Goal: Use online tool/utility: Use online tool/utility

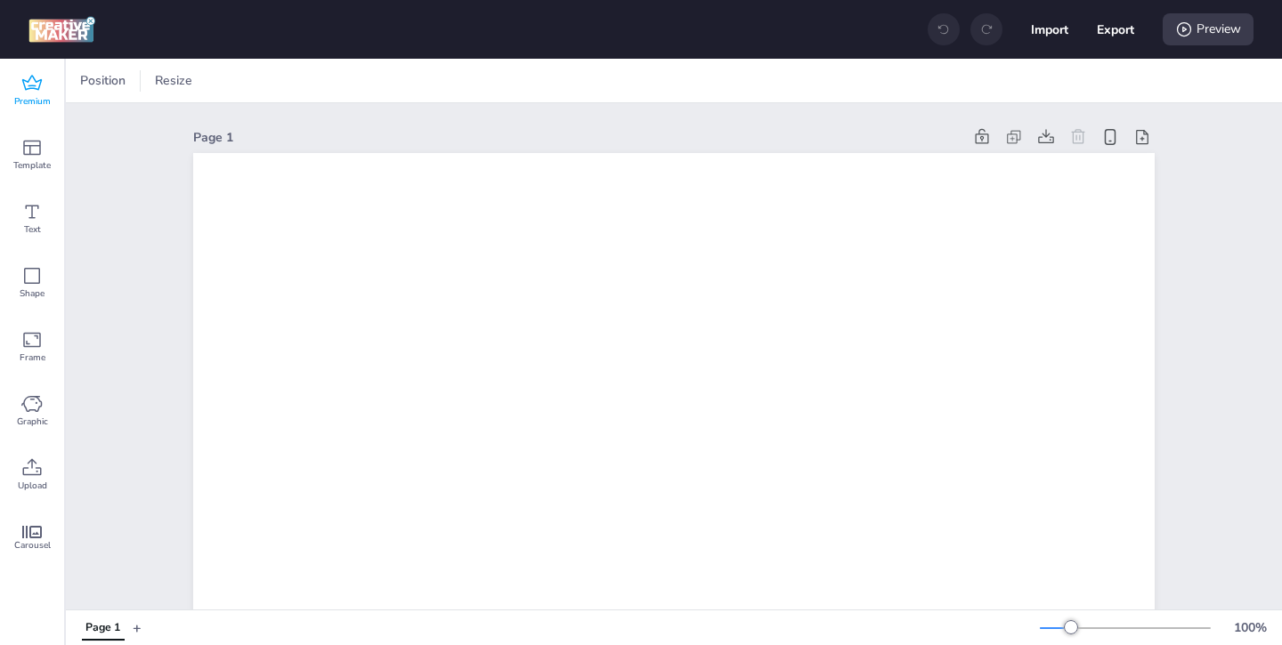
click at [19, 85] on div "Premium" at bounding box center [32, 91] width 64 height 64
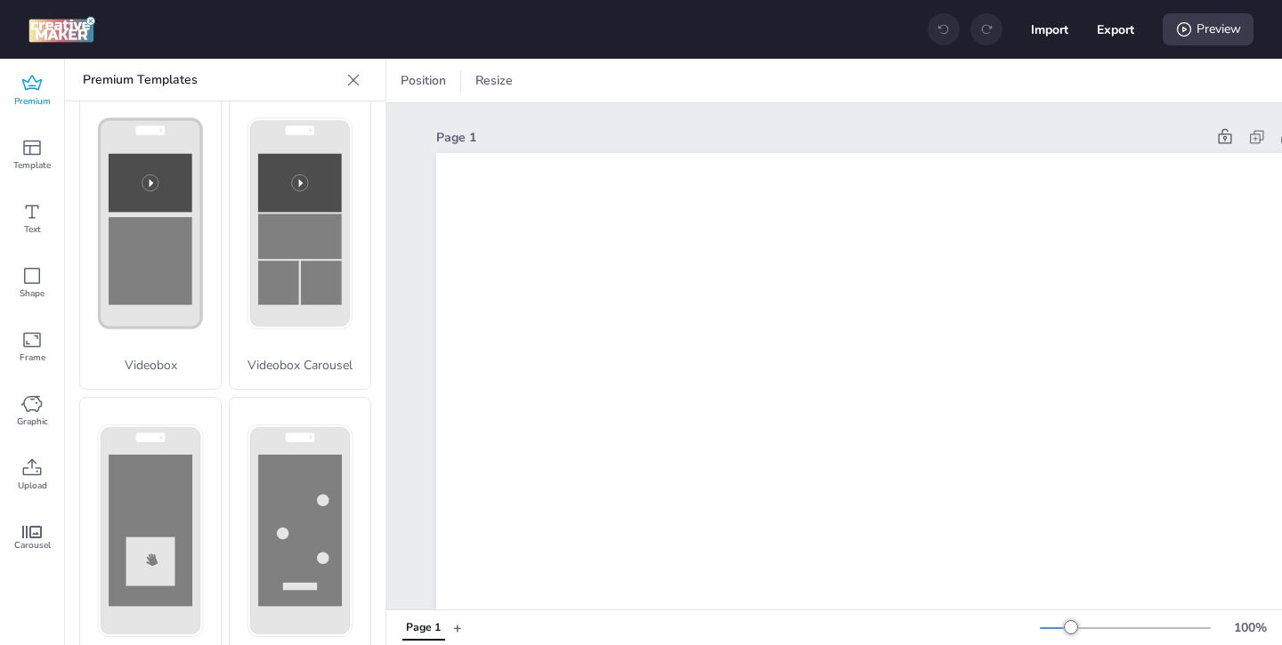
scroll to position [701, 0]
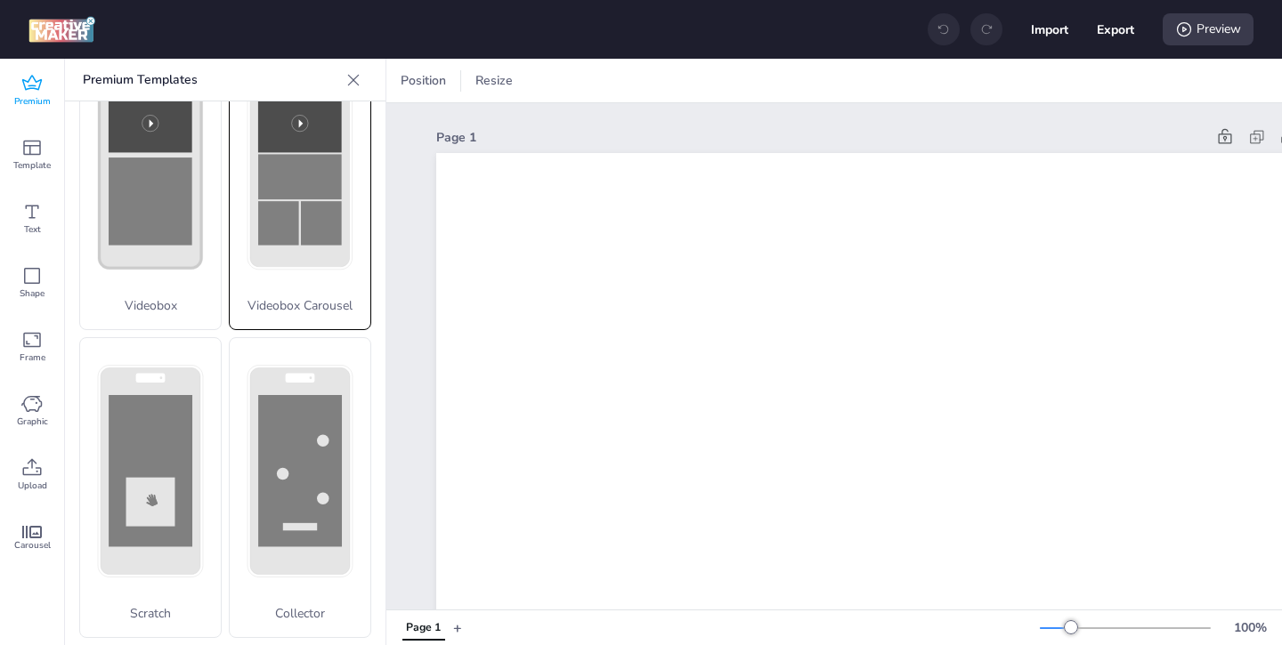
click at [270, 321] on div "Videobox Carousel" at bounding box center [300, 180] width 142 height 301
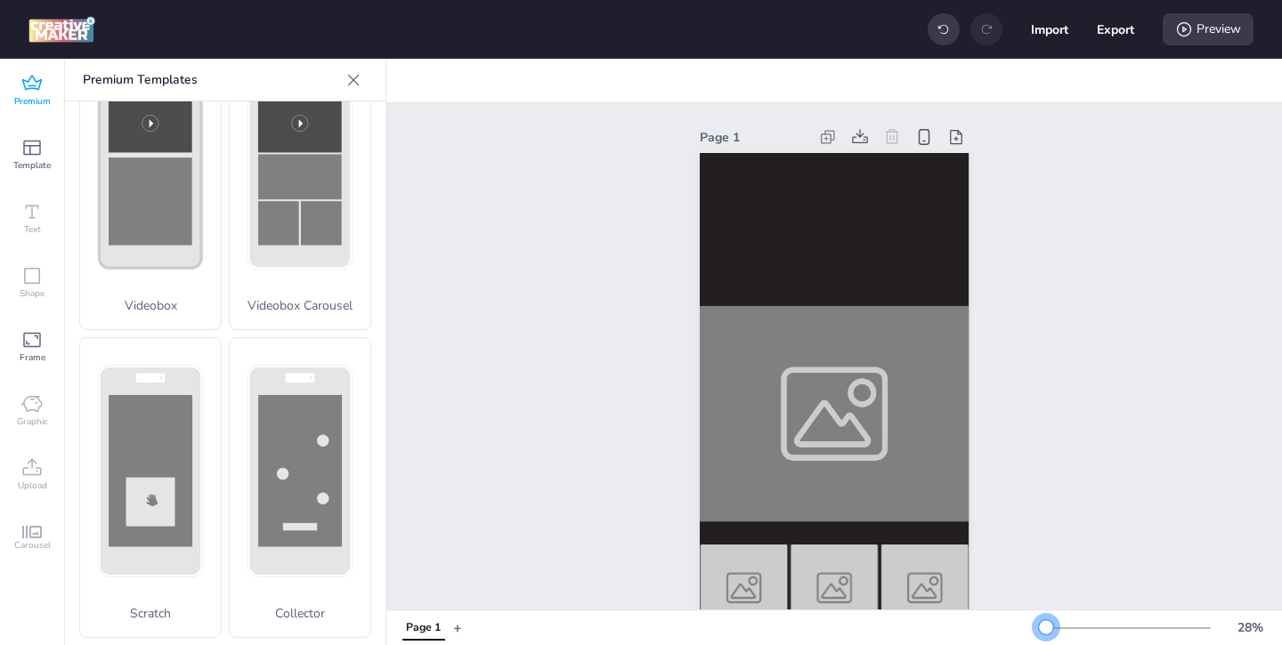
drag, startPoint x: 1073, startPoint y: 626, endPoint x: 1046, endPoint y: 625, distance: 27.6
click at [1046, 625] on div at bounding box center [1046, 627] width 14 height 14
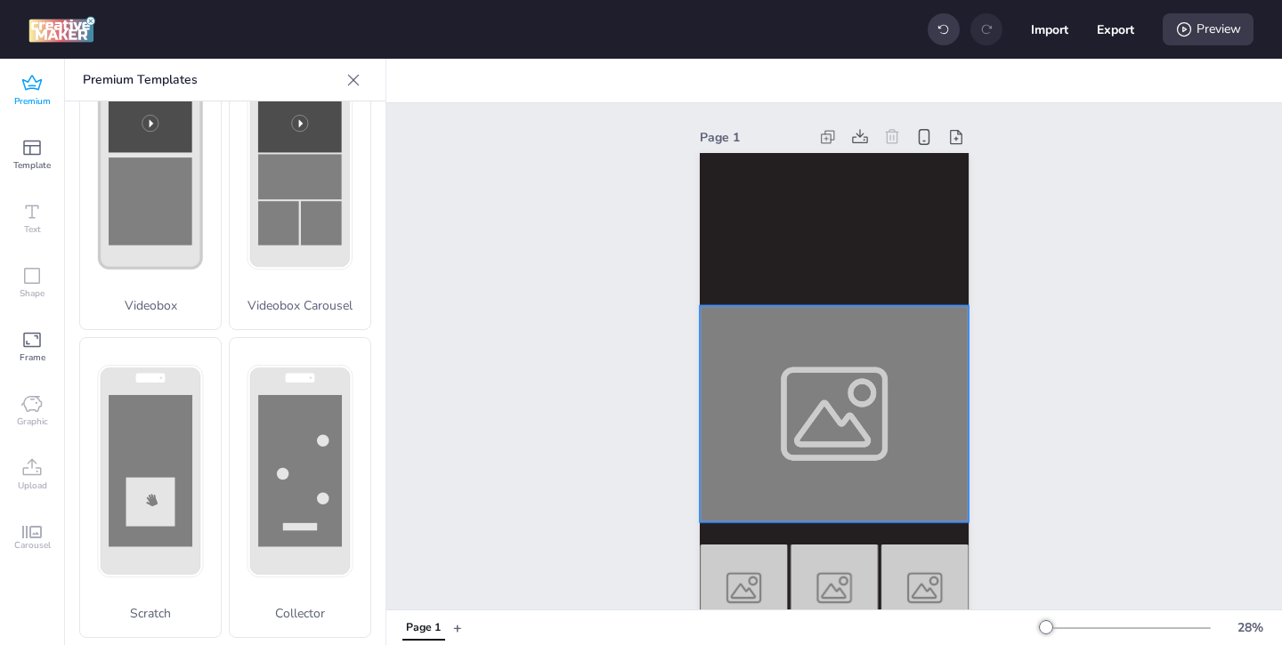
click at [800, 427] on div at bounding box center [834, 414] width 269 height 216
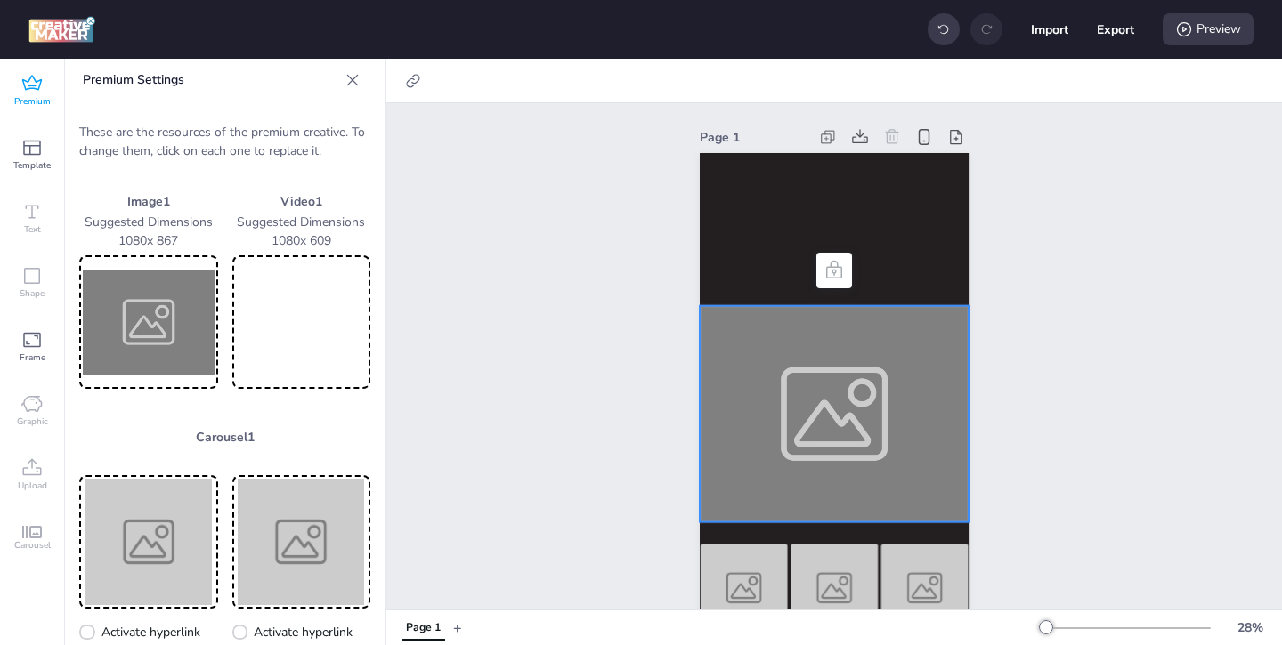
click at [160, 310] on img at bounding box center [149, 322] width 132 height 126
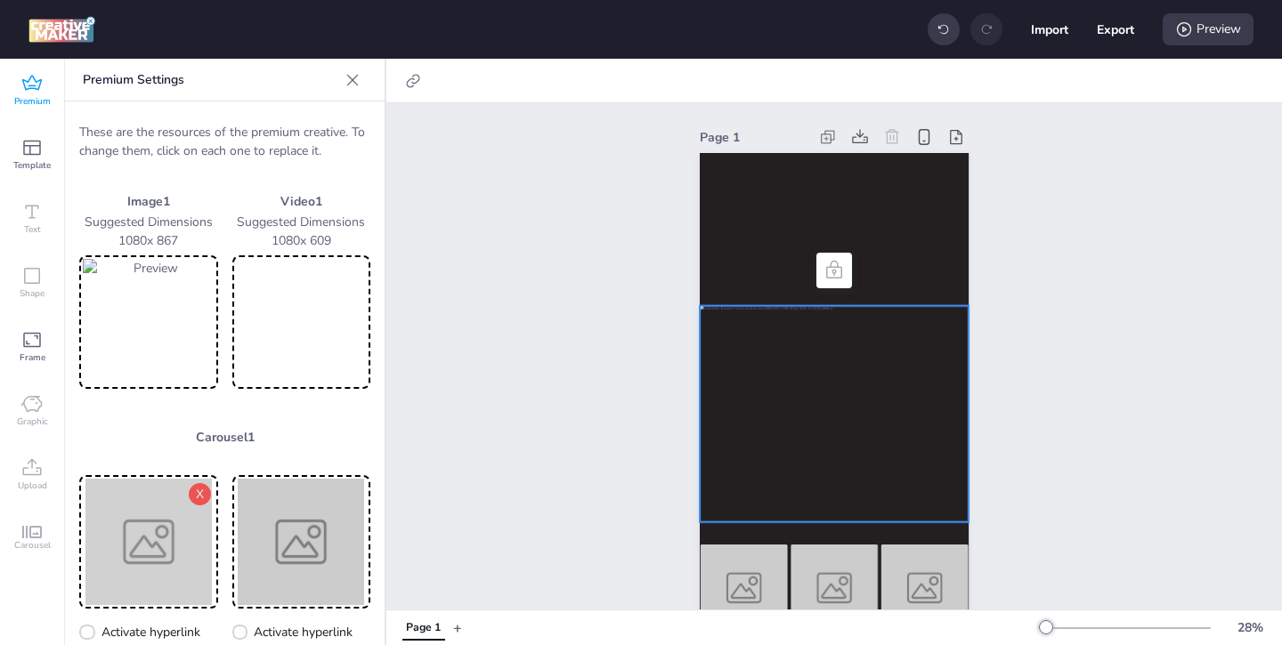
click at [150, 547] on img at bounding box center [149, 542] width 132 height 126
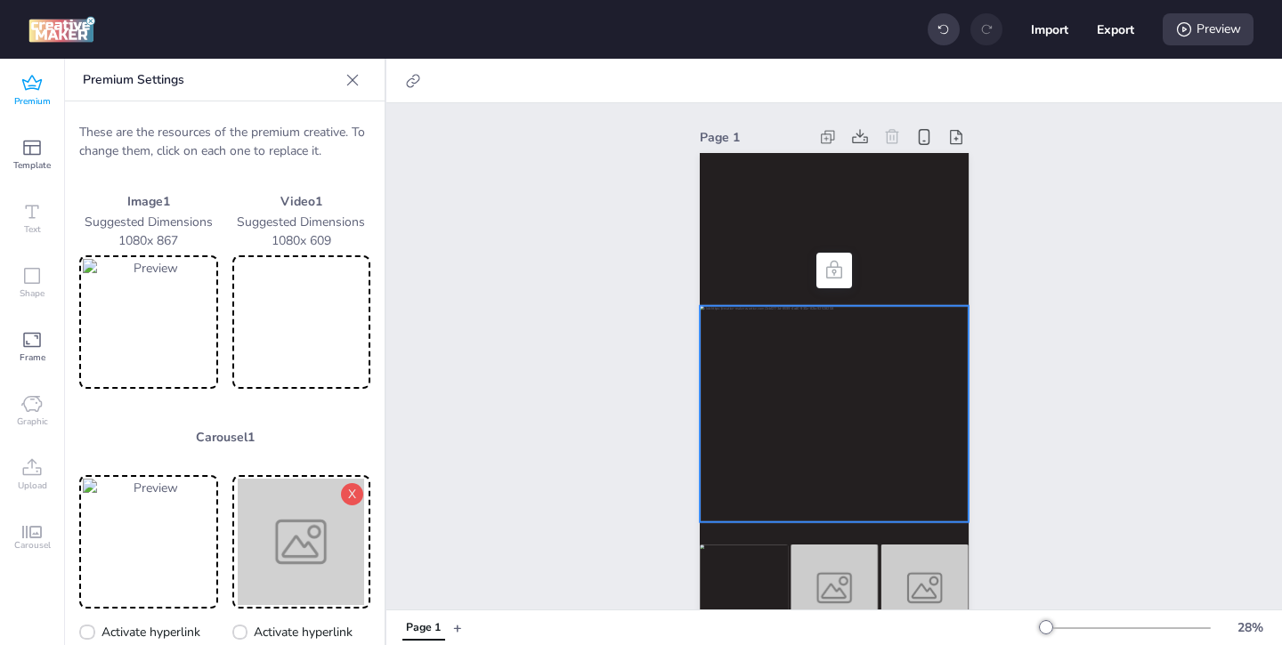
click at [260, 550] on img at bounding box center [302, 542] width 132 height 126
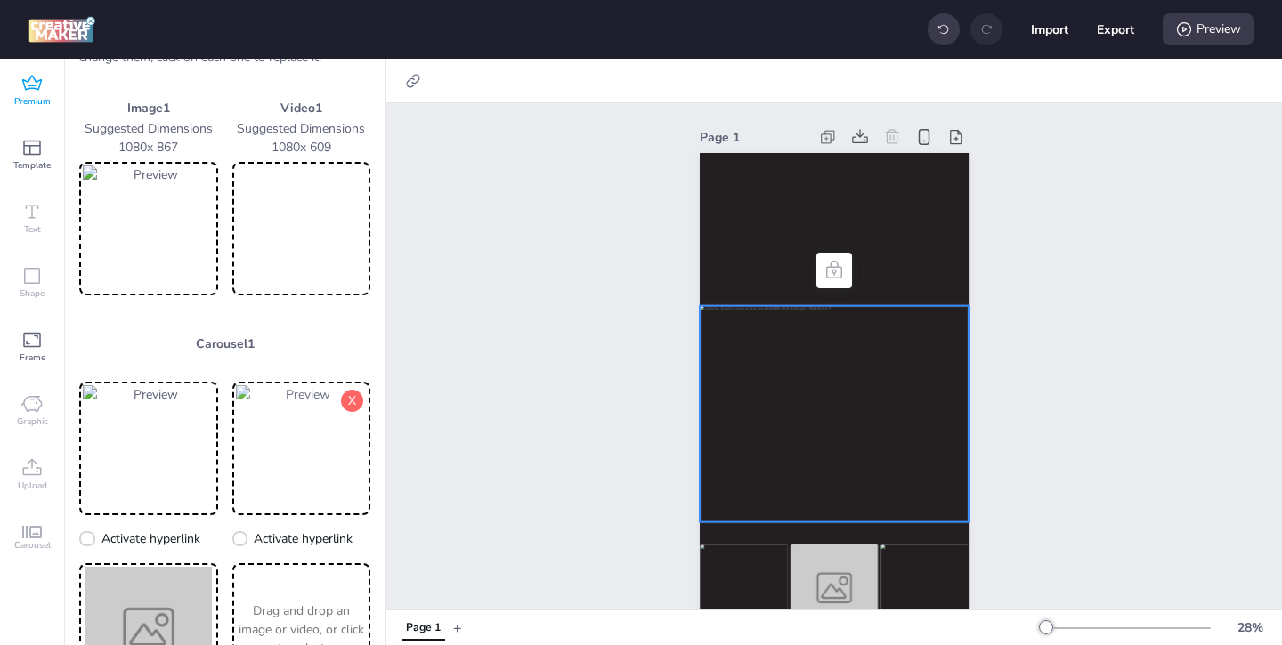
scroll to position [127, 0]
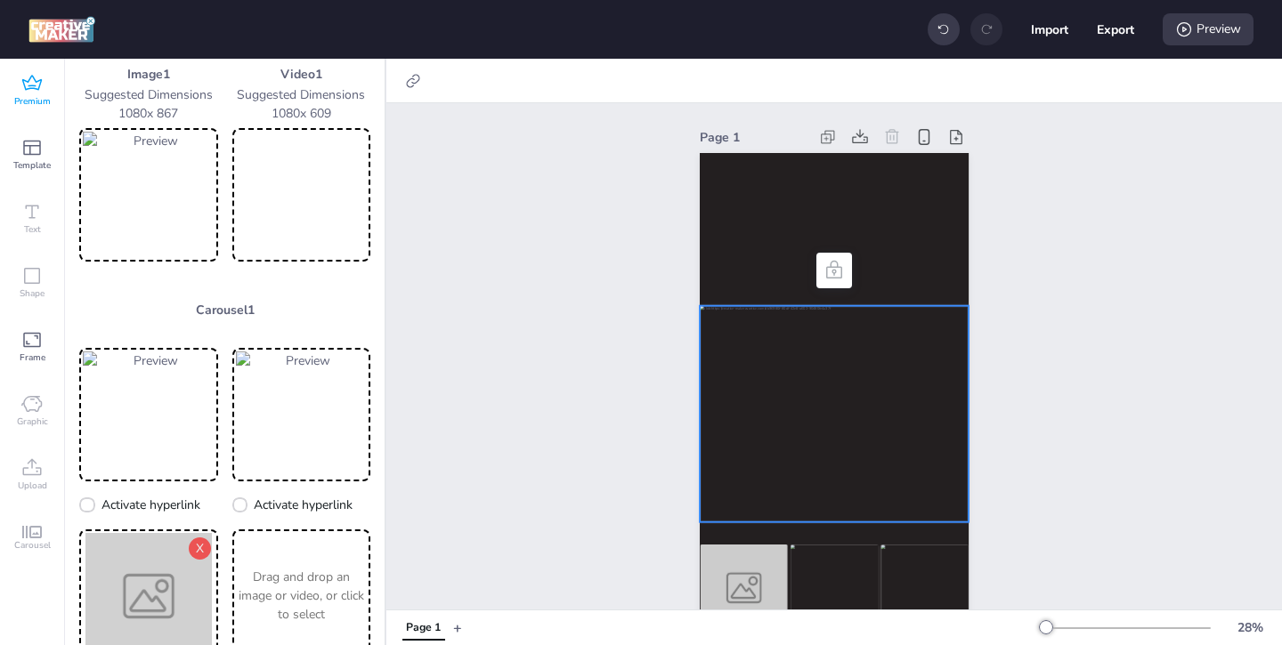
click at [154, 571] on img at bounding box center [149, 596] width 132 height 126
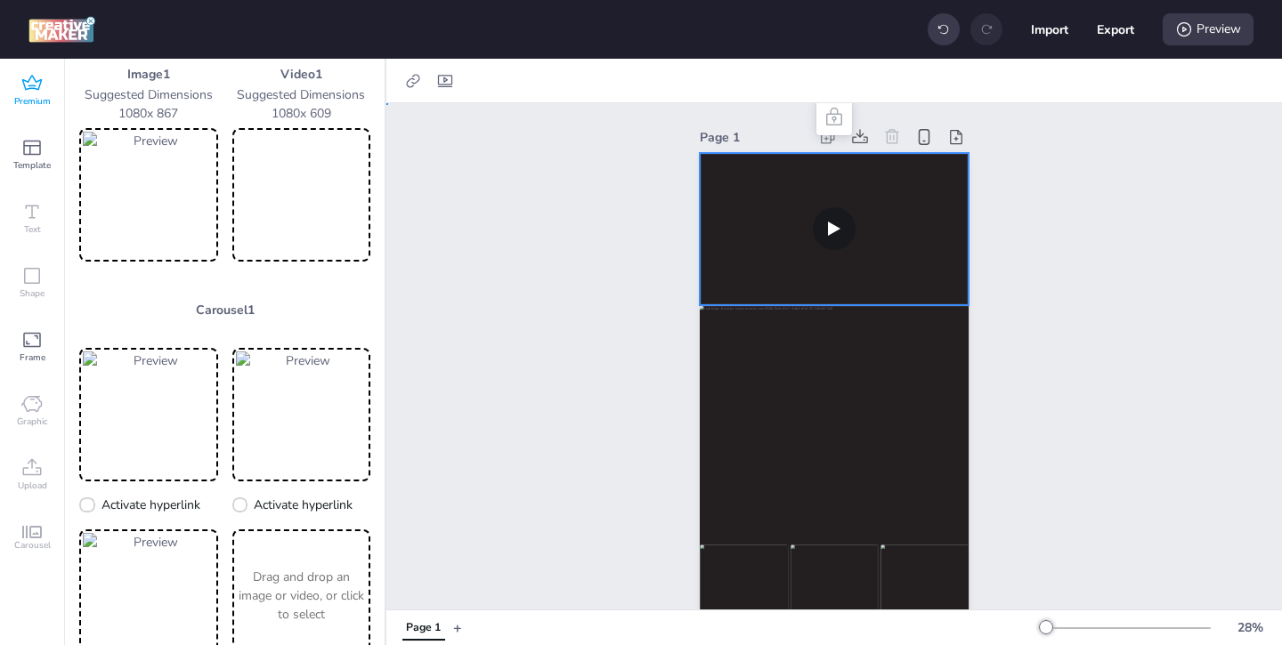
click at [744, 262] on video at bounding box center [834, 229] width 269 height 152
click at [316, 201] on video at bounding box center [302, 195] width 132 height 126
click at [766, 249] on video at bounding box center [834, 229] width 269 height 152
click at [441, 81] on icon at bounding box center [445, 81] width 18 height 18
select select "contain"
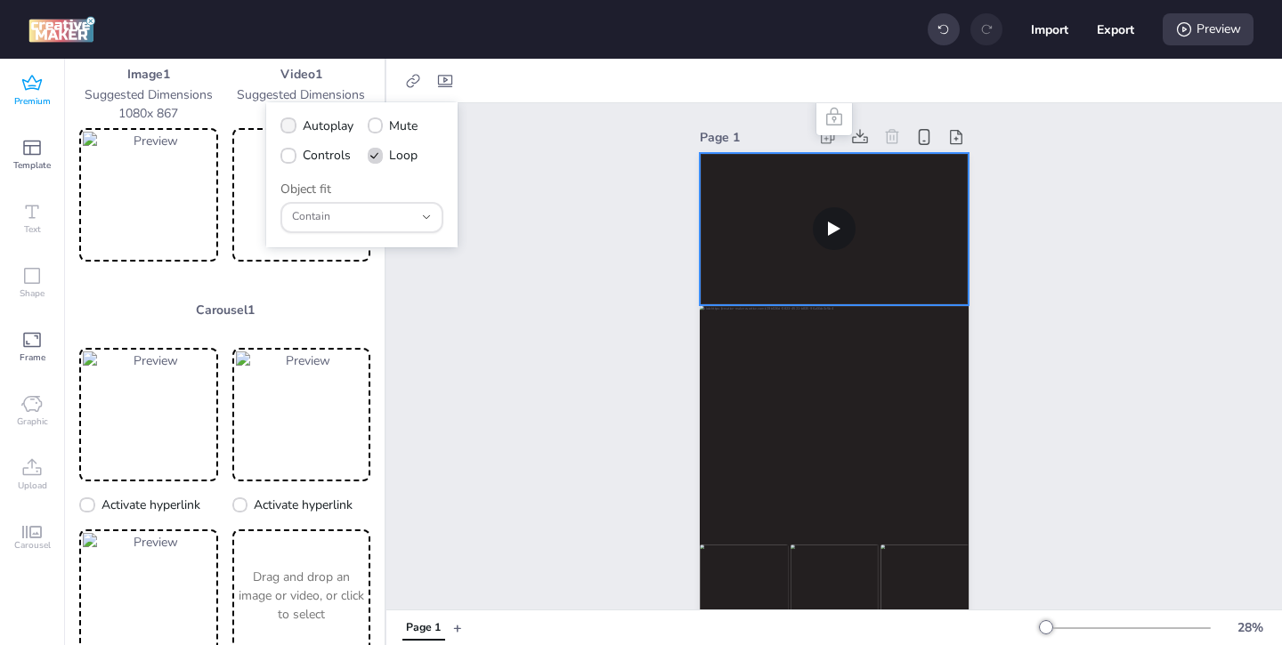
click at [295, 129] on label "Autoplay" at bounding box center [316, 125] width 85 height 31
click at [291, 129] on input "Autoplay" at bounding box center [285, 133] width 12 height 12
checkbox input "true"
click at [293, 158] on icon at bounding box center [288, 155] width 12 height 9
click at [291, 158] on input "Controls" at bounding box center [285, 163] width 12 height 12
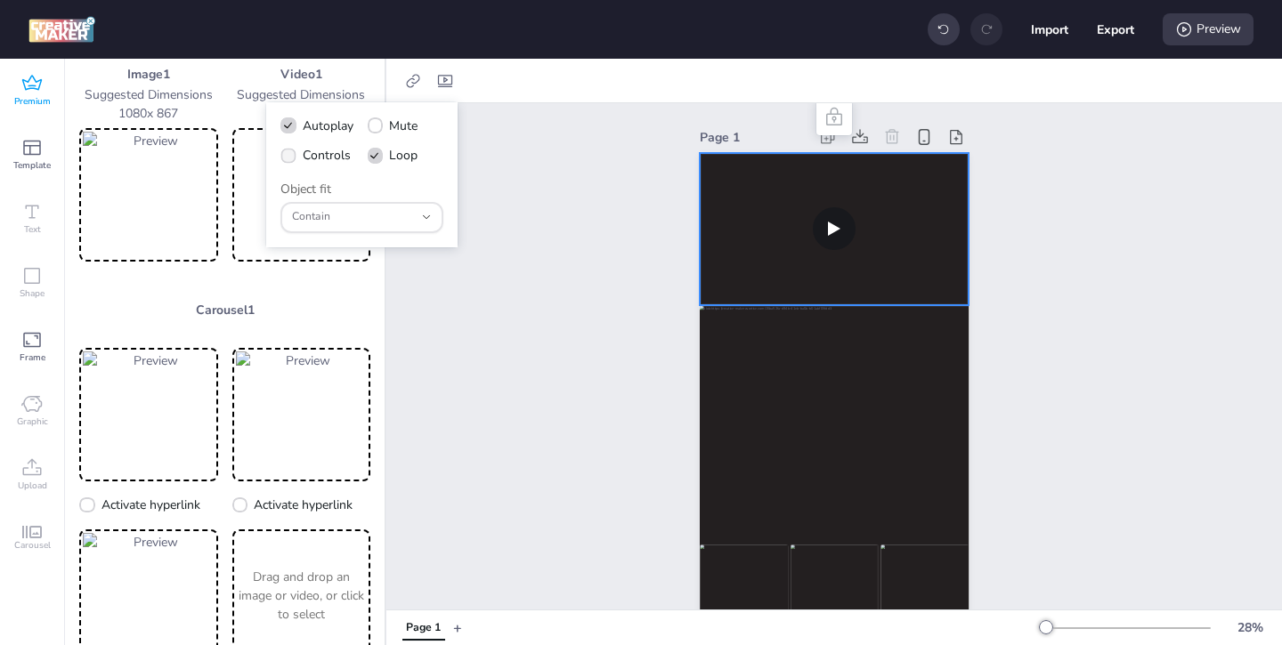
checkbox input "true"
click at [1191, 37] on icon at bounding box center [1184, 29] width 18 height 18
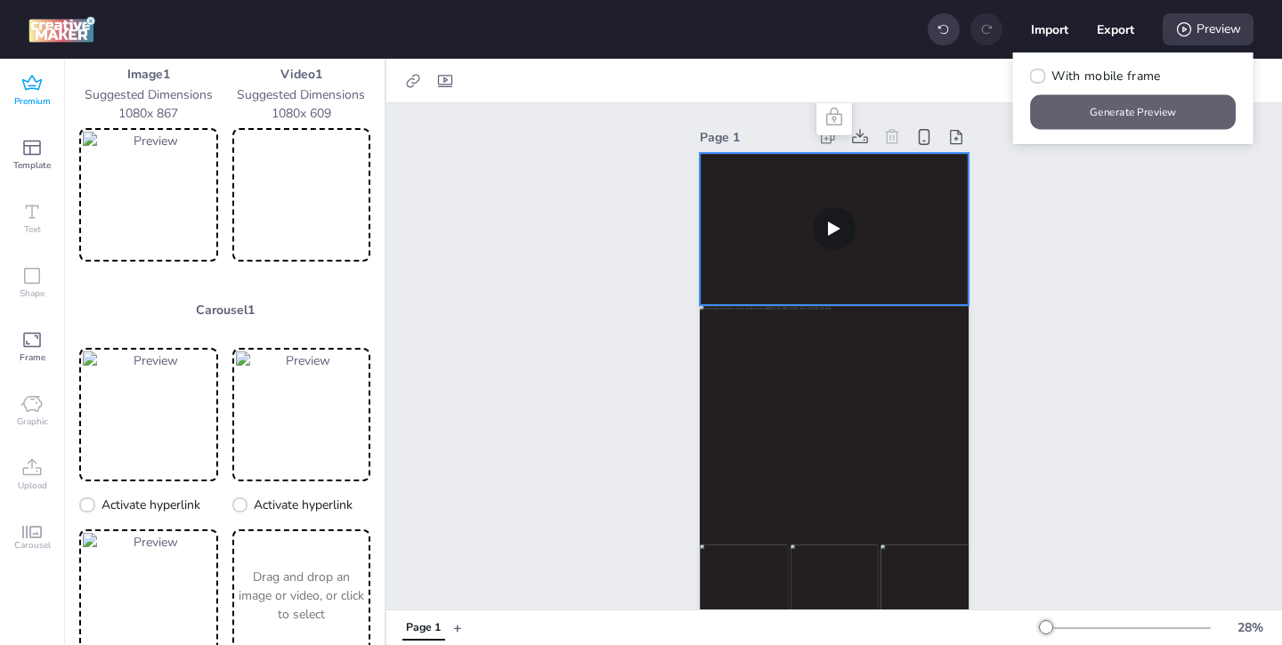
click at [1149, 115] on button "Generate Preview" at bounding box center [1134, 112] width 206 height 35
click at [777, 217] on video at bounding box center [834, 229] width 269 height 152
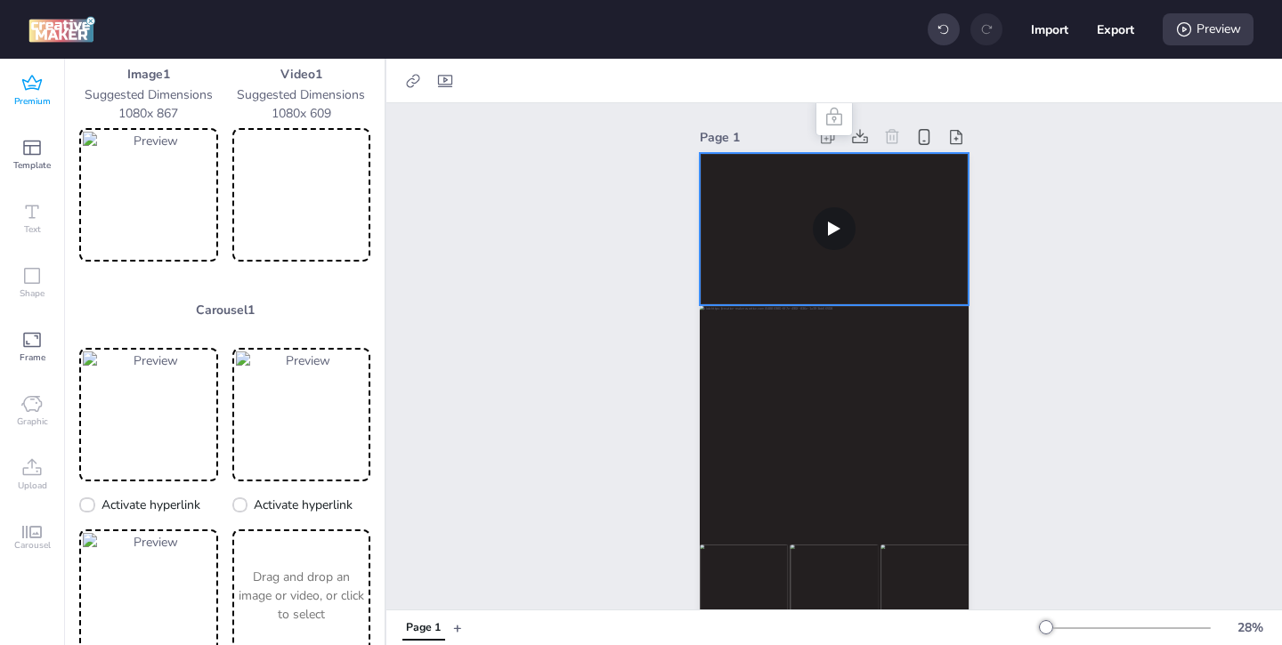
click at [349, 254] on video at bounding box center [302, 195] width 132 height 126
click at [1195, 39] on div "Preview" at bounding box center [1207, 29] width 91 height 32
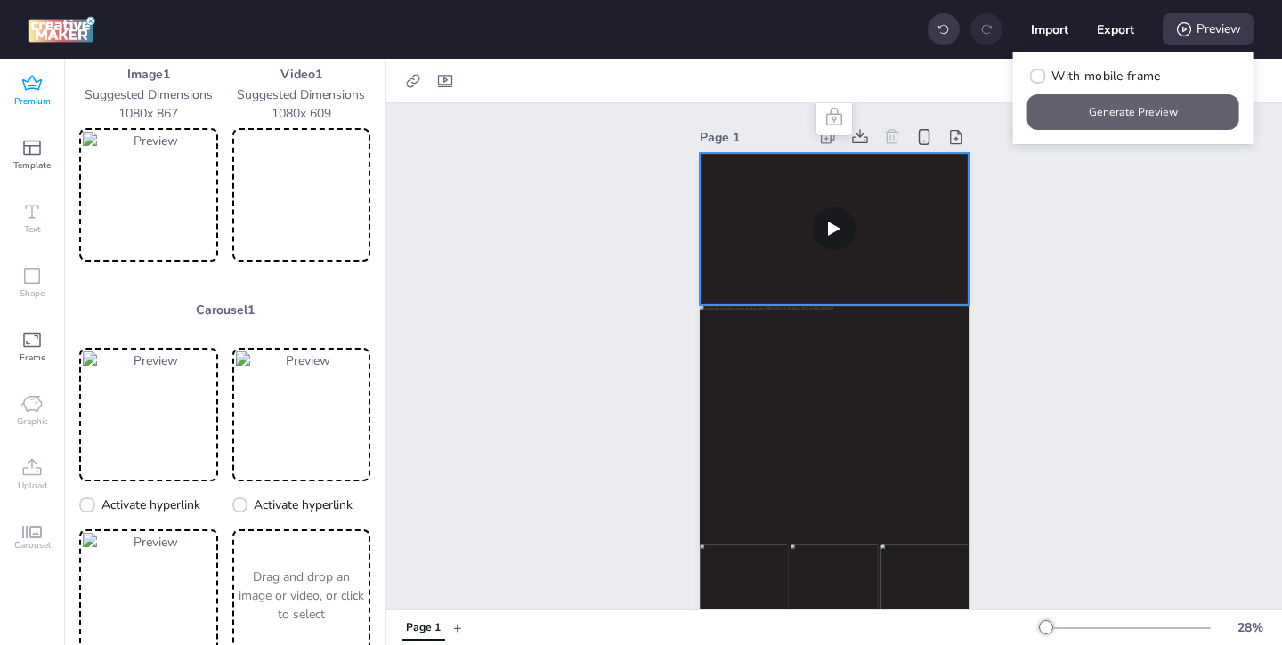
click at [1133, 114] on button "Generate Preview" at bounding box center [1133, 112] width 212 height 36
